Goal: Find specific page/section: Find specific page/section

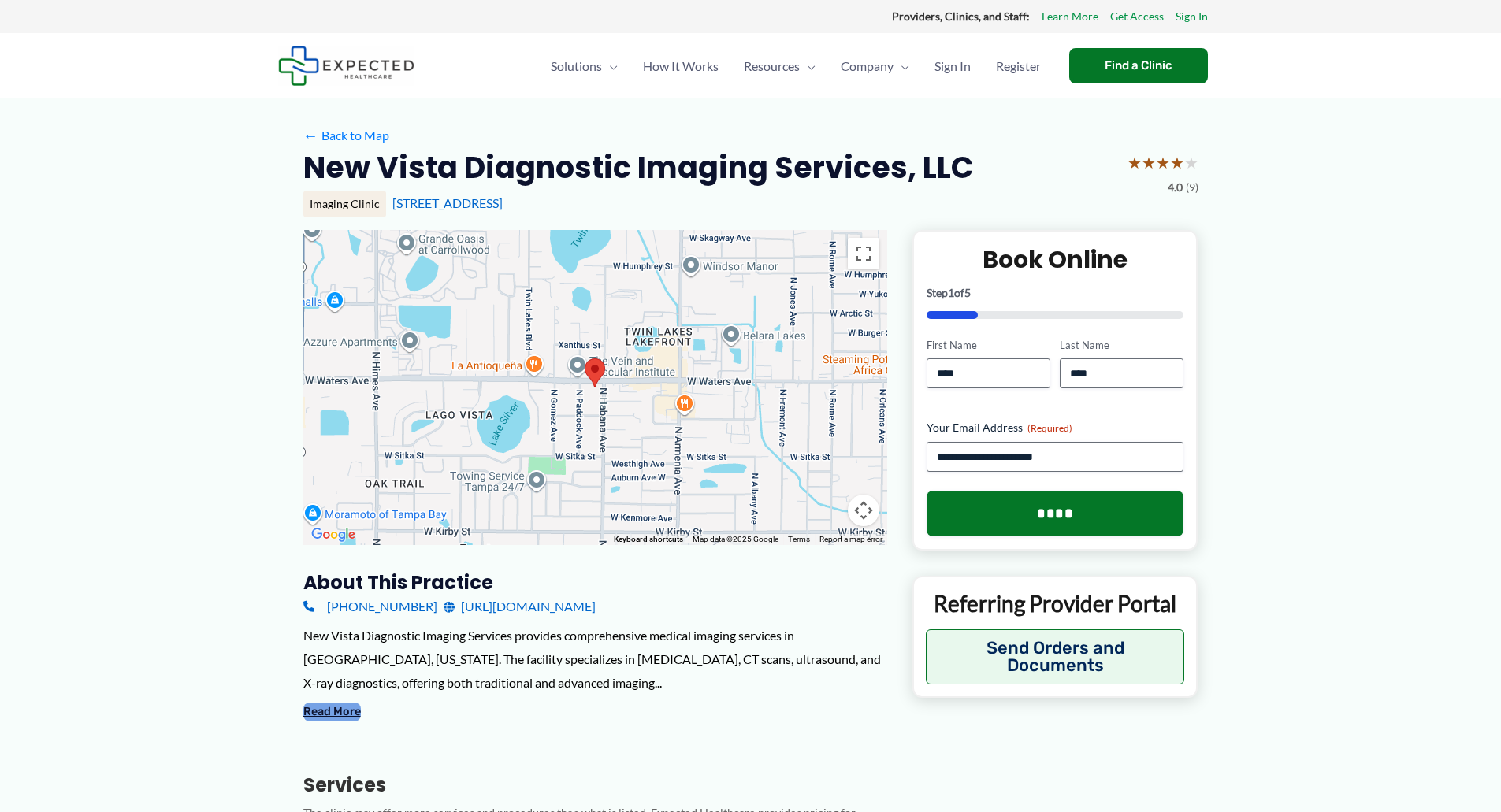
click at [318, 712] on button "Read More" at bounding box center [332, 712] width 57 height 19
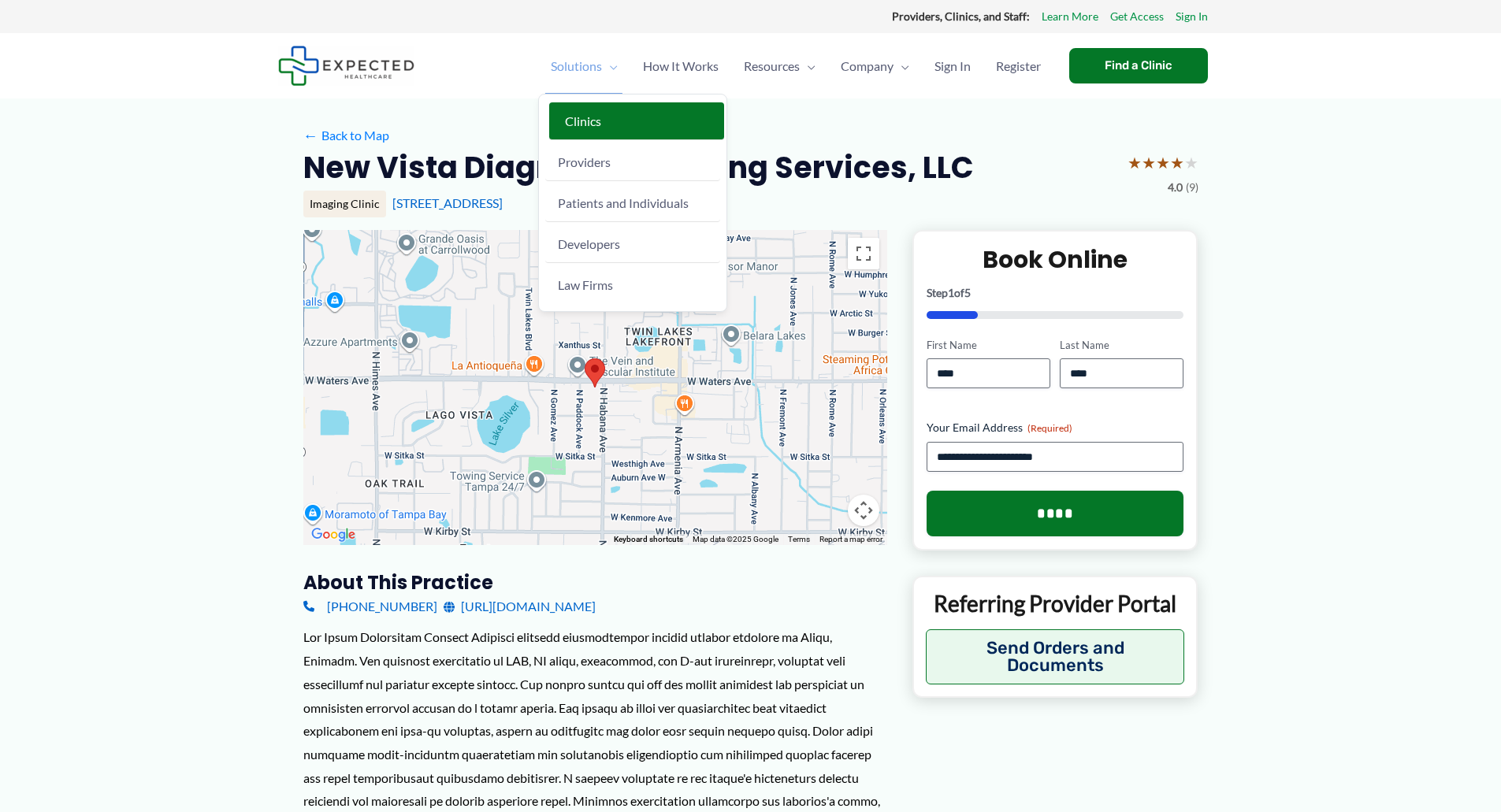
click at [576, 131] on link "Clinics" at bounding box center [636, 121] width 175 height 37
